Goal: Task Accomplishment & Management: Complete application form

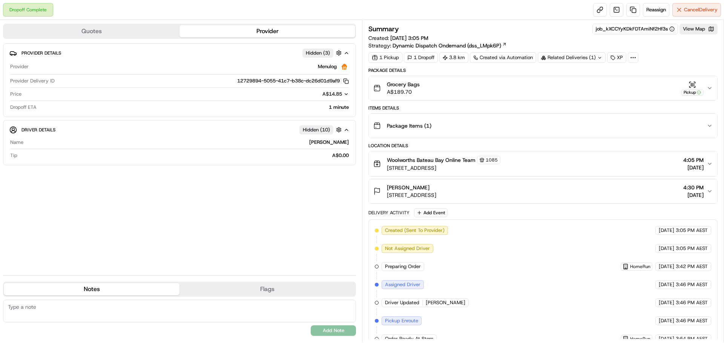
click at [709, 88] on icon "button" at bounding box center [709, 88] width 6 height 6
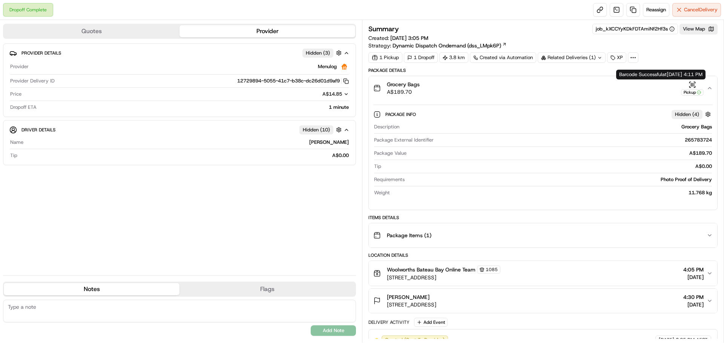
click at [695, 86] on icon "button" at bounding box center [692, 85] width 8 height 8
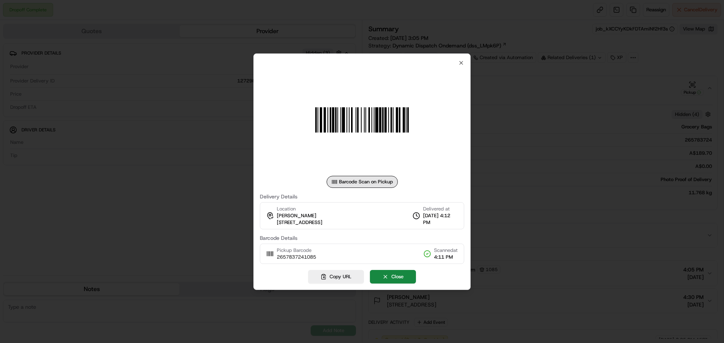
click at [466, 63] on div "Barcode Scan on Pickup Delivery Details Location Elisa Mansfield 2 Moorah Ave, …" at bounding box center [361, 172] width 217 height 237
click at [464, 63] on div "Barcode Scan on Pickup Delivery Details Location Elisa Mansfield 2 Moorah Ave, …" at bounding box center [361, 172] width 217 height 237
click at [460, 63] on icon "button" at bounding box center [461, 63] width 6 height 6
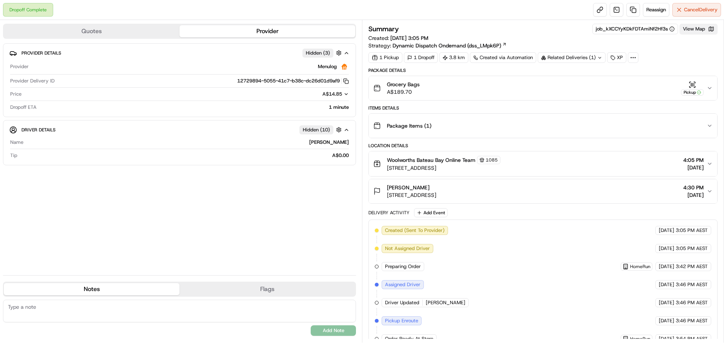
click at [689, 26] on button "View Map" at bounding box center [698, 29] width 38 height 11
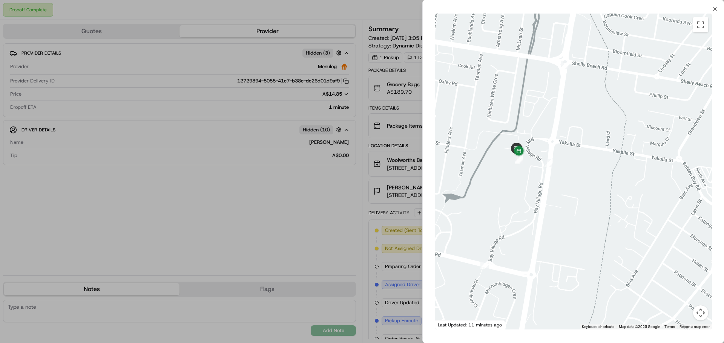
drag, startPoint x: 530, startPoint y: 167, endPoint x: 562, endPoint y: 231, distance: 71.5
click at [562, 231] on div at bounding box center [573, 172] width 277 height 316
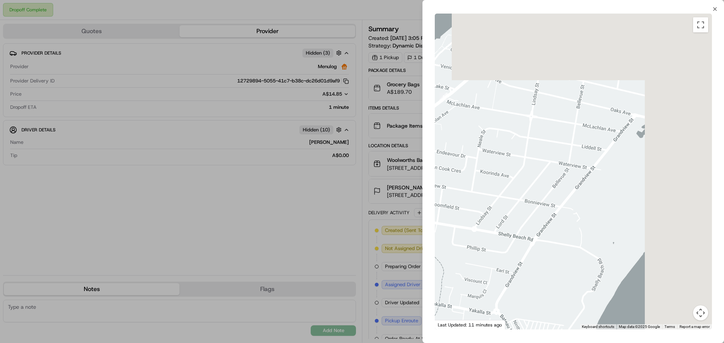
drag, startPoint x: 595, startPoint y: 110, endPoint x: 369, endPoint y: 239, distance: 260.4
click at [369, 239] on body "Dropoff Complete Reassign Cancel Delivery Quotes Provider Provider Details Hidd…" at bounding box center [362, 171] width 724 height 343
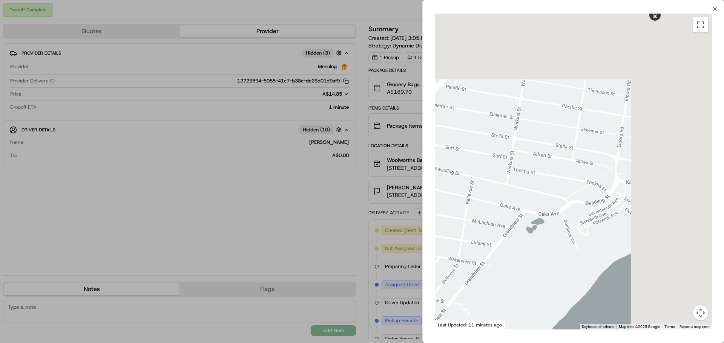
drag, startPoint x: 589, startPoint y: 141, endPoint x: 449, endPoint y: 282, distance: 198.3
click at [449, 282] on div at bounding box center [573, 172] width 277 height 316
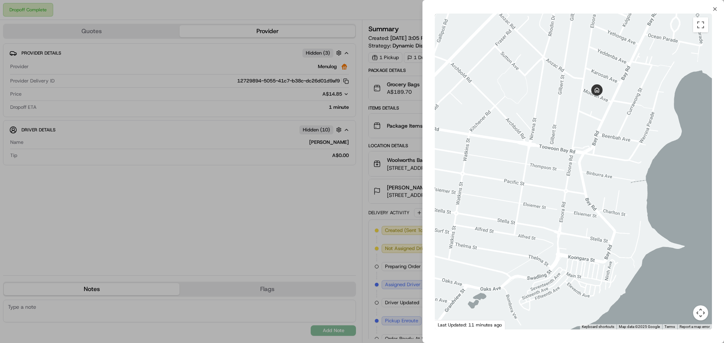
click at [252, 214] on div at bounding box center [362, 171] width 724 height 343
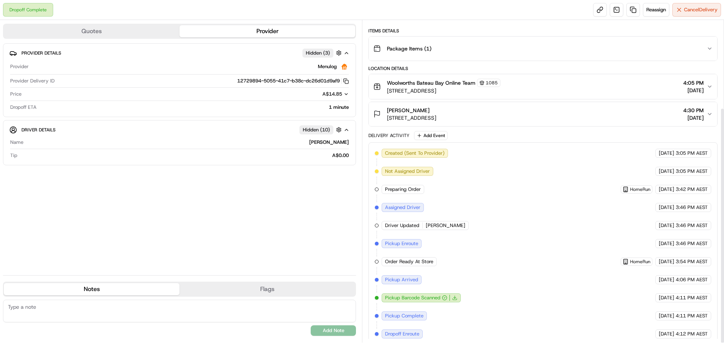
scroll to position [119, 0]
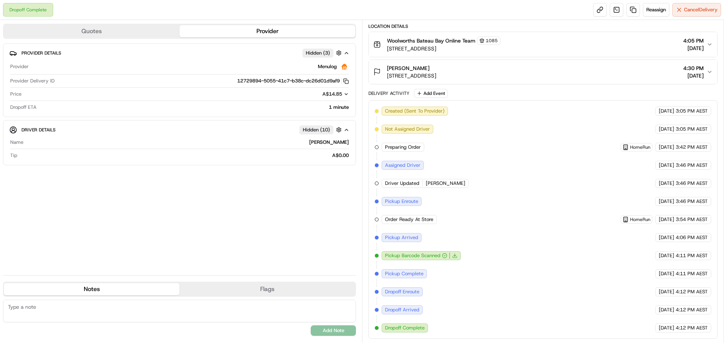
click at [231, 281] on div "Quotes Provider Provider Details Hidden ( 3 ) Provider Menulog Provider Deliver…" at bounding box center [181, 181] width 362 height 323
click at [248, 288] on button "Flags" at bounding box center [267, 289] width 176 height 12
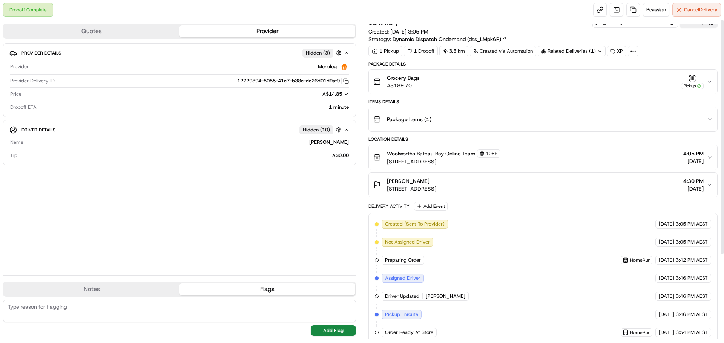
scroll to position [0, 0]
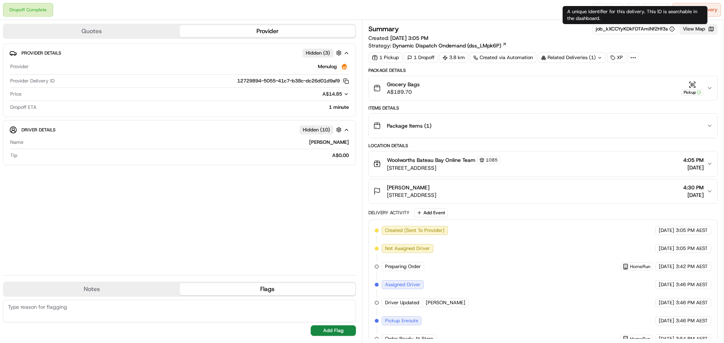
click at [694, 26] on button "View Map" at bounding box center [698, 29] width 38 height 11
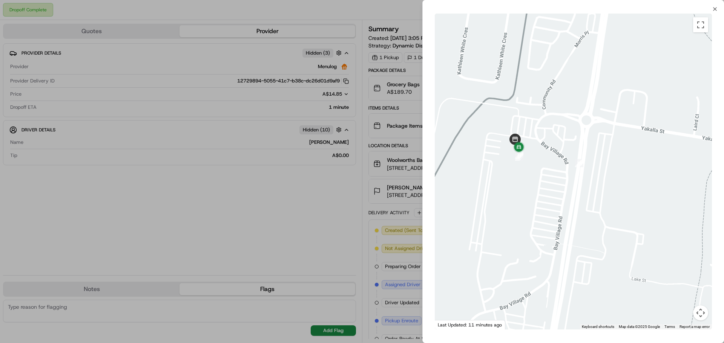
drag, startPoint x: 504, startPoint y: 93, endPoint x: 539, endPoint y: 216, distance: 128.3
click at [539, 216] on div at bounding box center [573, 172] width 277 height 316
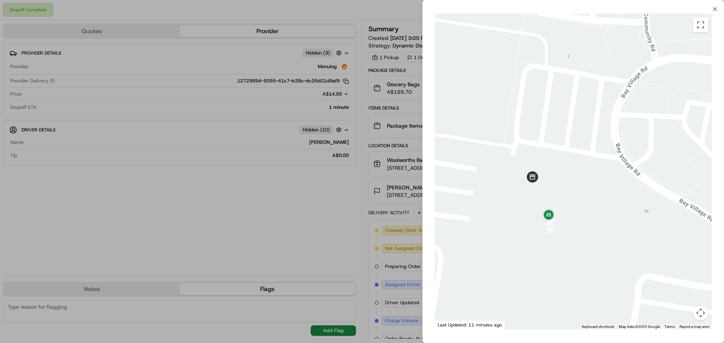
drag, startPoint x: 502, startPoint y: 91, endPoint x: 588, endPoint y: 313, distance: 237.2
click at [588, 313] on div at bounding box center [573, 172] width 277 height 316
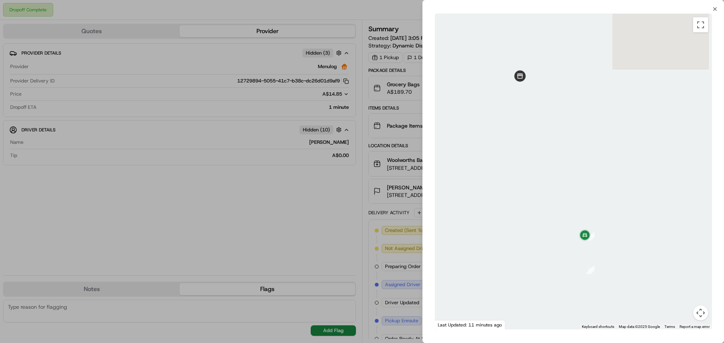
drag, startPoint x: 534, startPoint y: 161, endPoint x: 699, endPoint y: 288, distance: 208.3
click at [699, 288] on div at bounding box center [573, 172] width 277 height 316
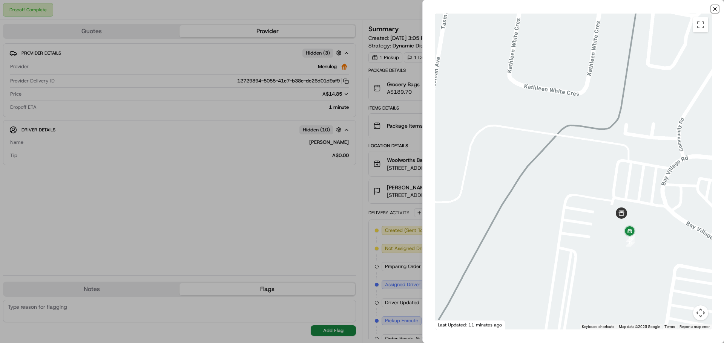
click at [713, 7] on icon "button" at bounding box center [715, 9] width 6 height 6
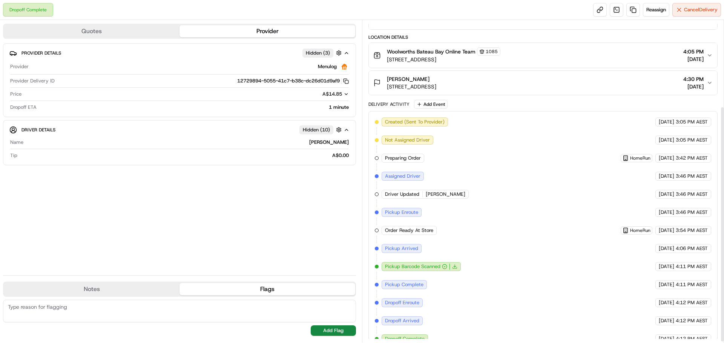
scroll to position [119, 0]
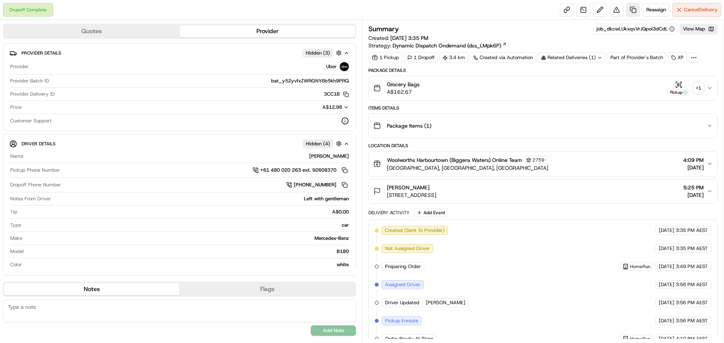
click at [633, 11] on link at bounding box center [633, 10] width 14 height 14
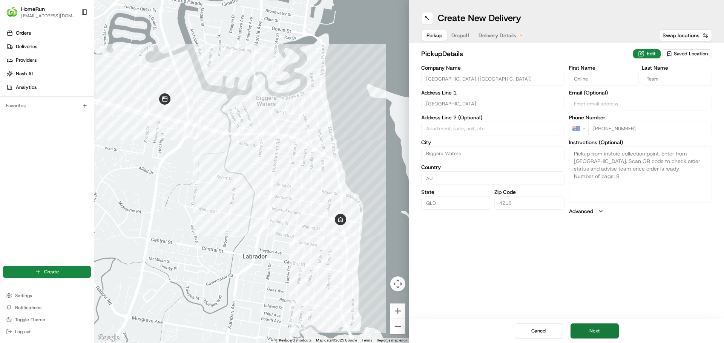
click at [581, 329] on button "Next" at bounding box center [594, 331] width 48 height 15
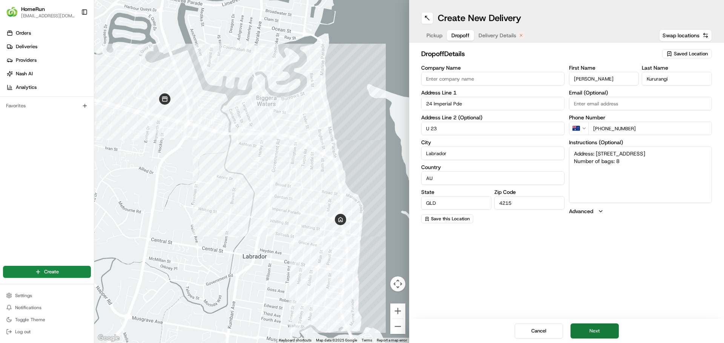
click at [596, 335] on button "Next" at bounding box center [594, 331] width 48 height 15
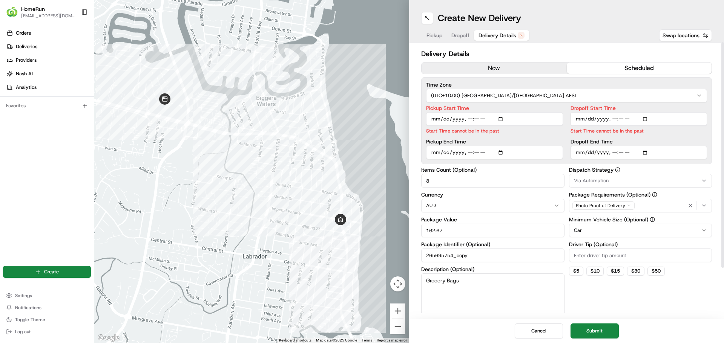
click at [479, 67] on button "now" at bounding box center [493, 68] width 145 height 11
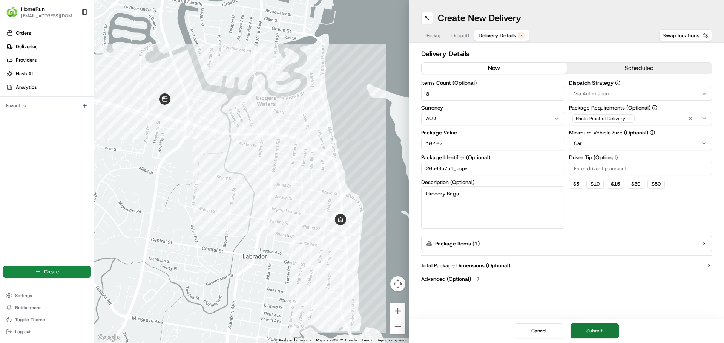
click at [584, 332] on button "Submit" at bounding box center [594, 331] width 48 height 15
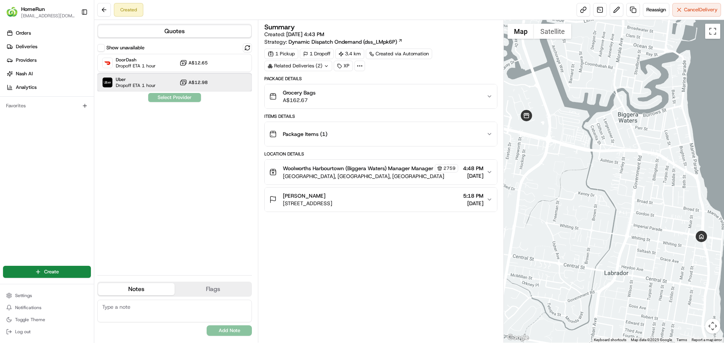
click at [139, 80] on span "Uber" at bounding box center [136, 80] width 40 height 6
click at [165, 94] on button "Assign Provider" at bounding box center [175, 97] width 54 height 9
